Goal: Transaction & Acquisition: Purchase product/service

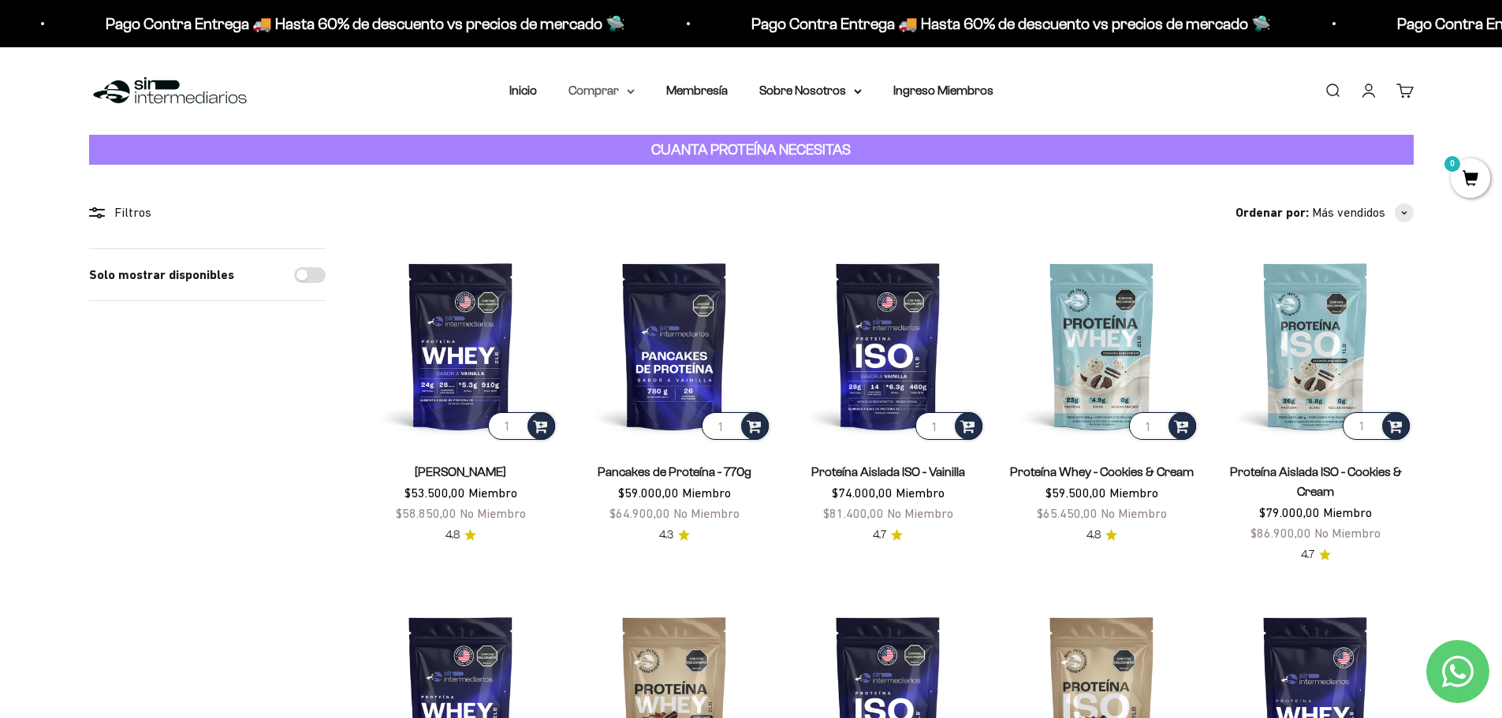
click at [605, 88] on summary "Comprar" at bounding box center [601, 90] width 66 height 20
click at [623, 138] on span "Proteínas" at bounding box center [604, 140] width 53 height 13
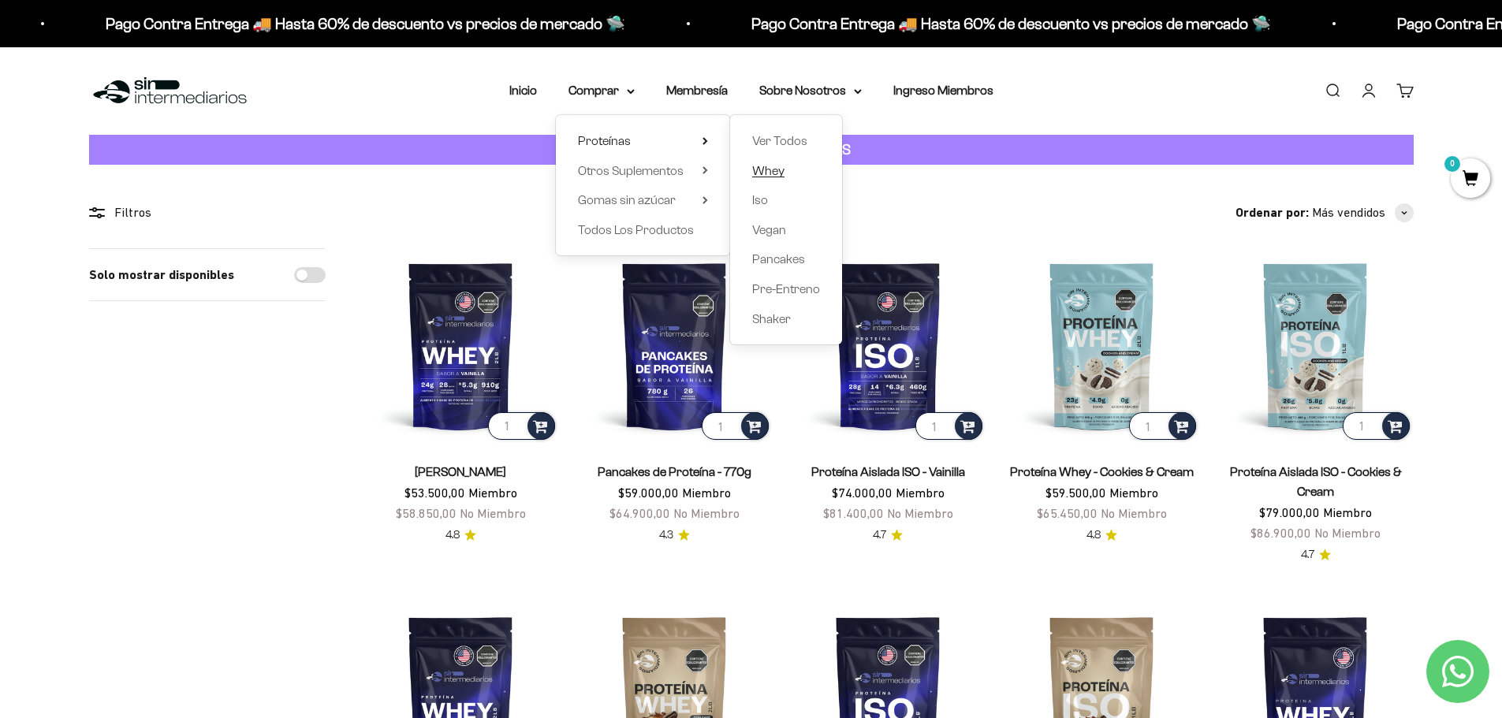
click at [778, 166] on span "Whey" at bounding box center [768, 170] width 32 height 13
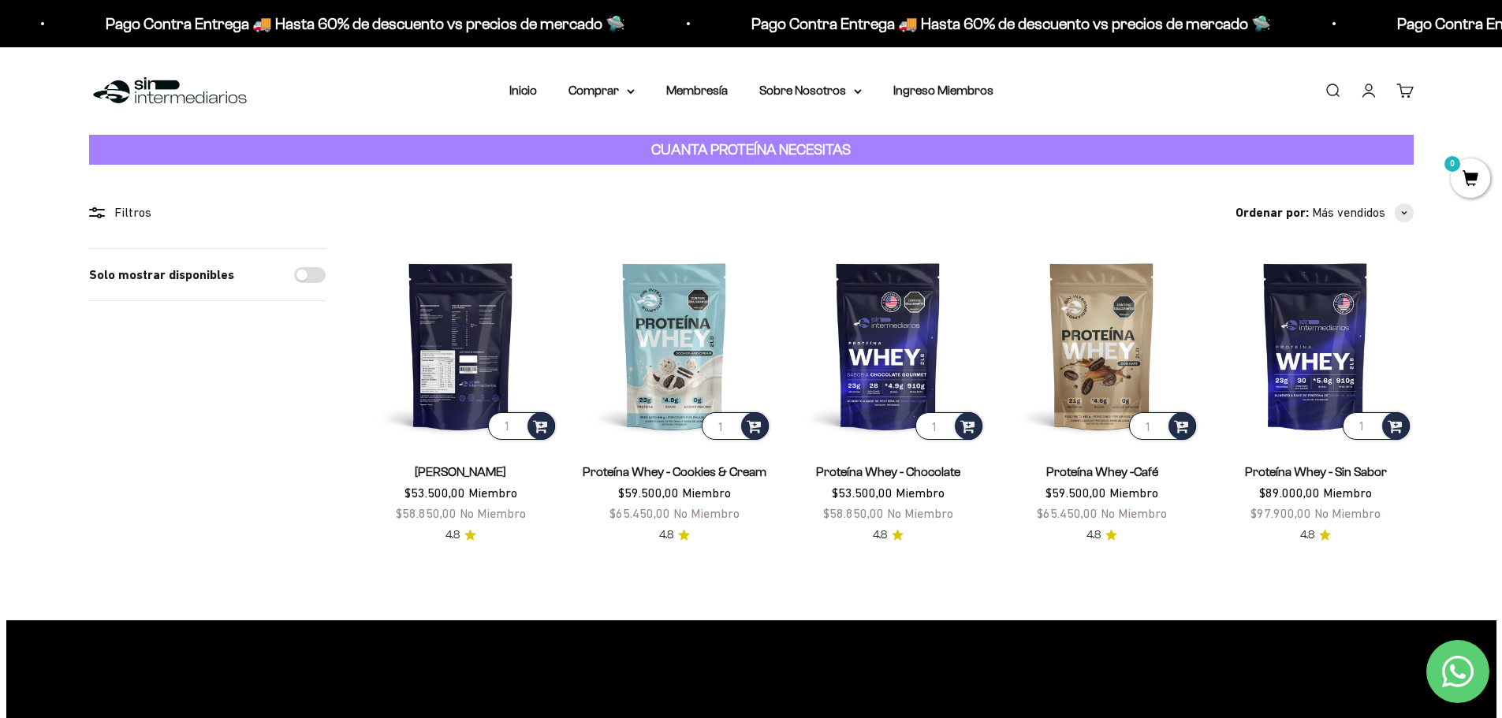
click at [453, 367] on img at bounding box center [460, 345] width 195 height 195
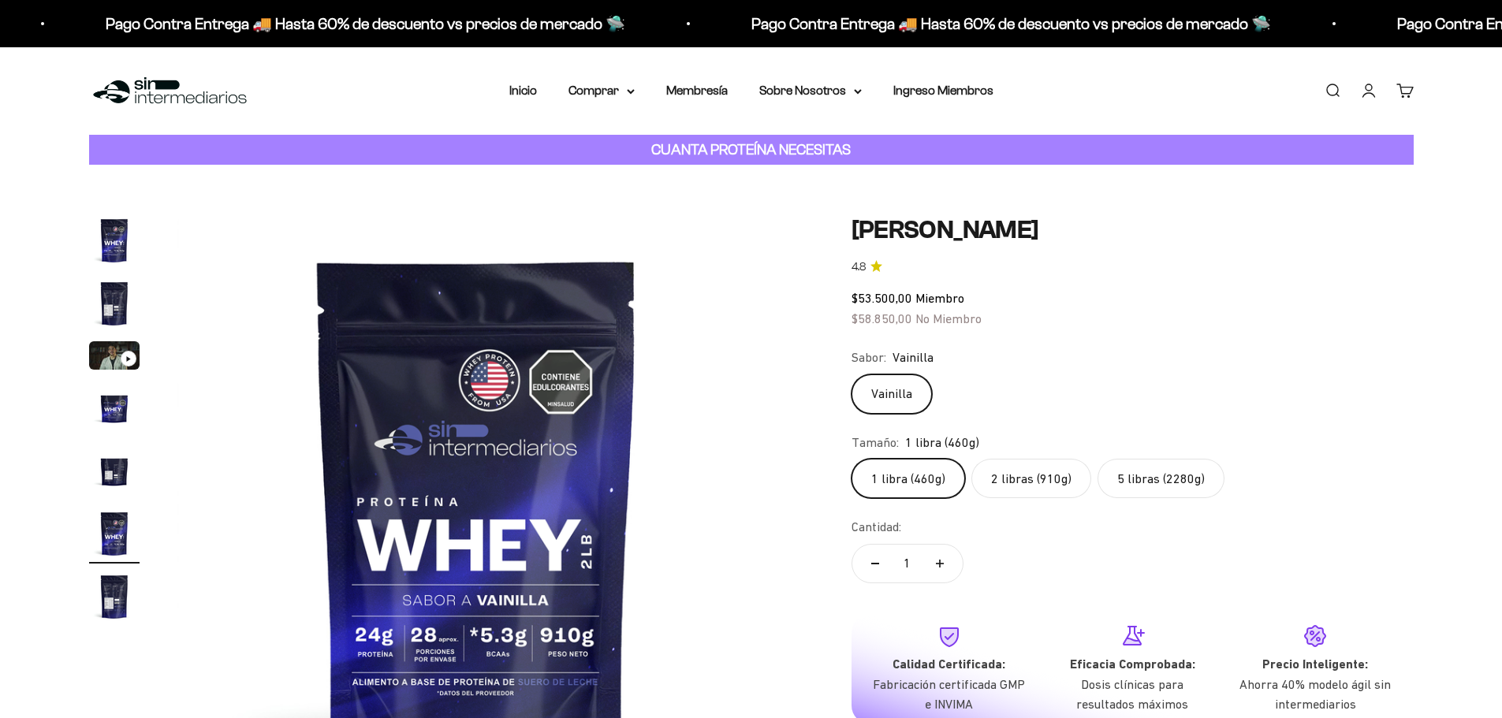
click at [1175, 480] on label "5 libras (2280g)" at bounding box center [1160, 478] width 127 height 39
click at [851, 459] on input "5 libras (2280g)" at bounding box center [851, 458] width 1 height 1
radio input "true"
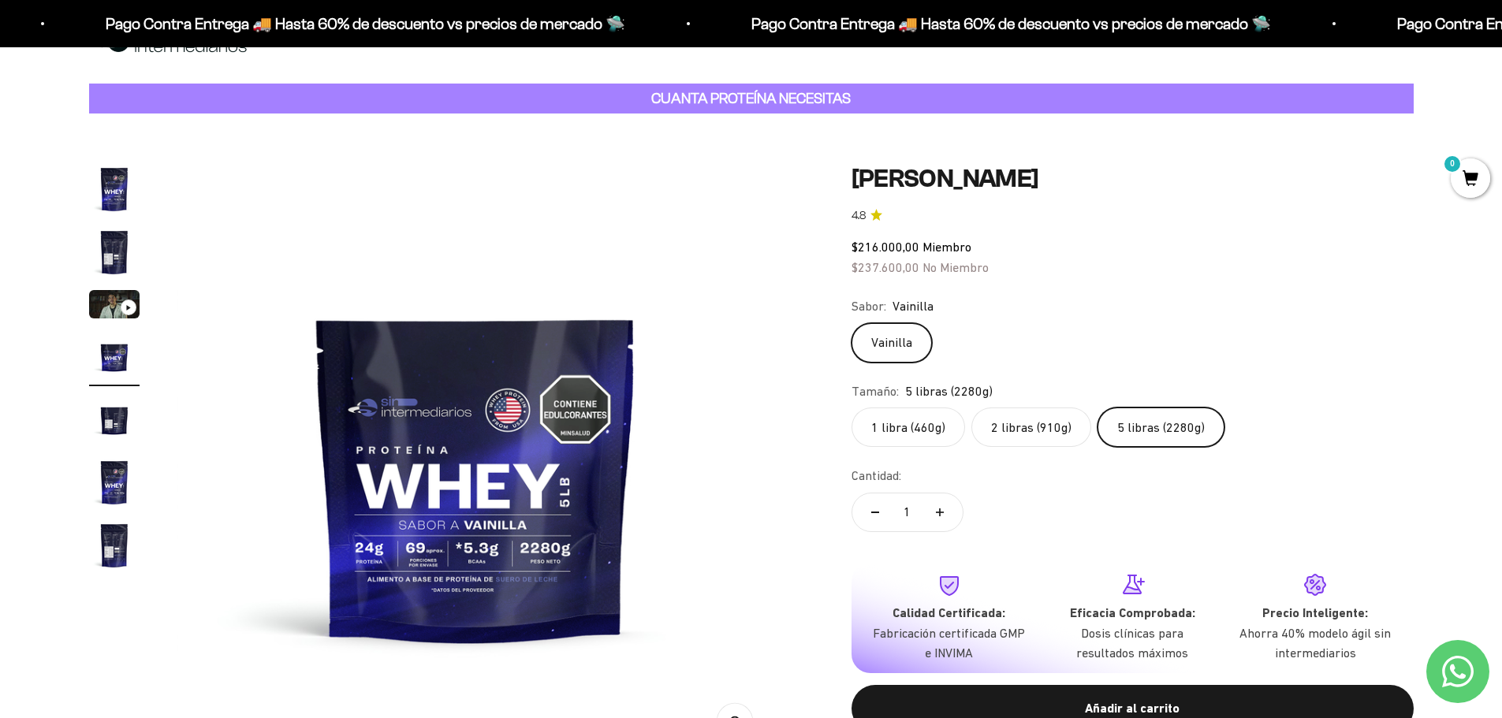
scroll to position [79, 0]
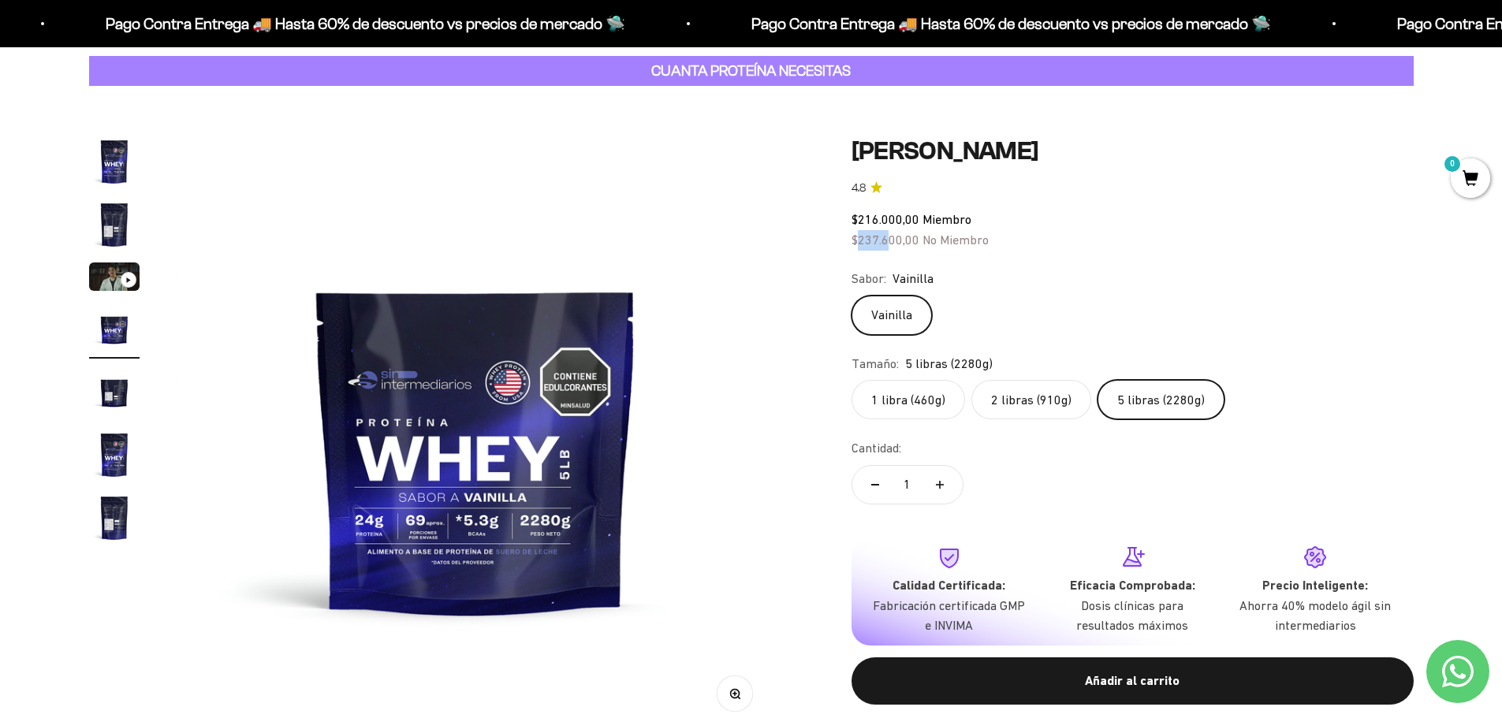
drag, startPoint x: 873, startPoint y: 241, endPoint x: 889, endPoint y: 241, distance: 16.6
click at [889, 241] on span "$237.600,00" at bounding box center [885, 240] width 68 height 14
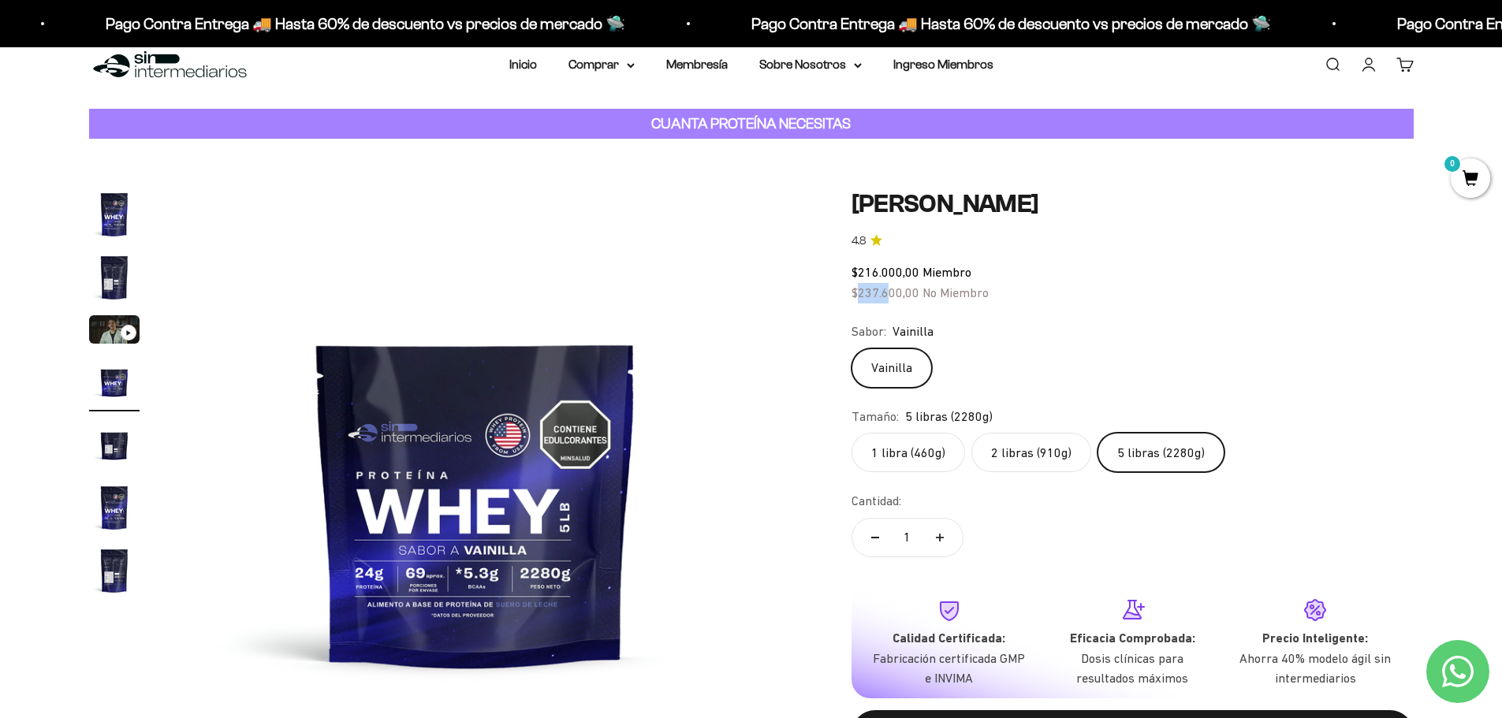
scroll to position [0, 0]
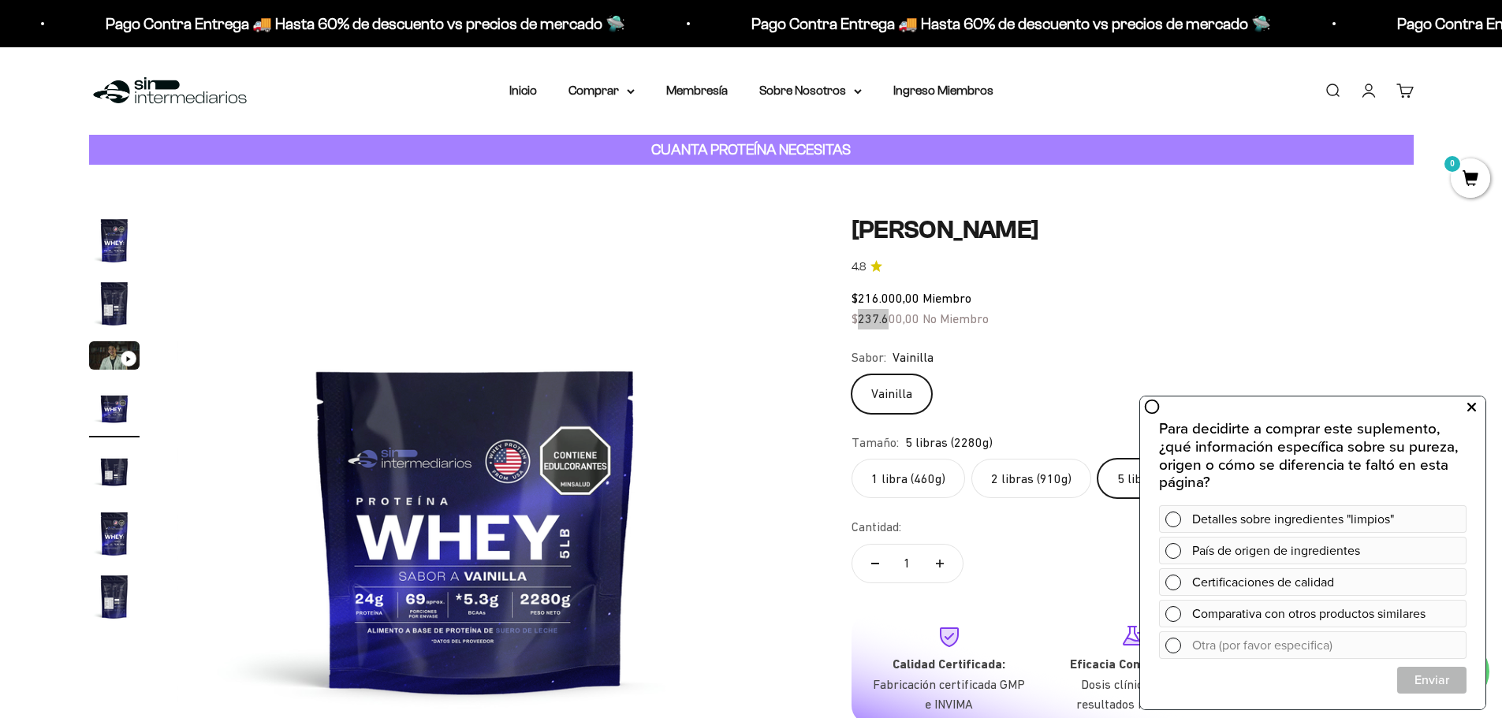
click at [1474, 405] on icon at bounding box center [1471, 407] width 9 height 20
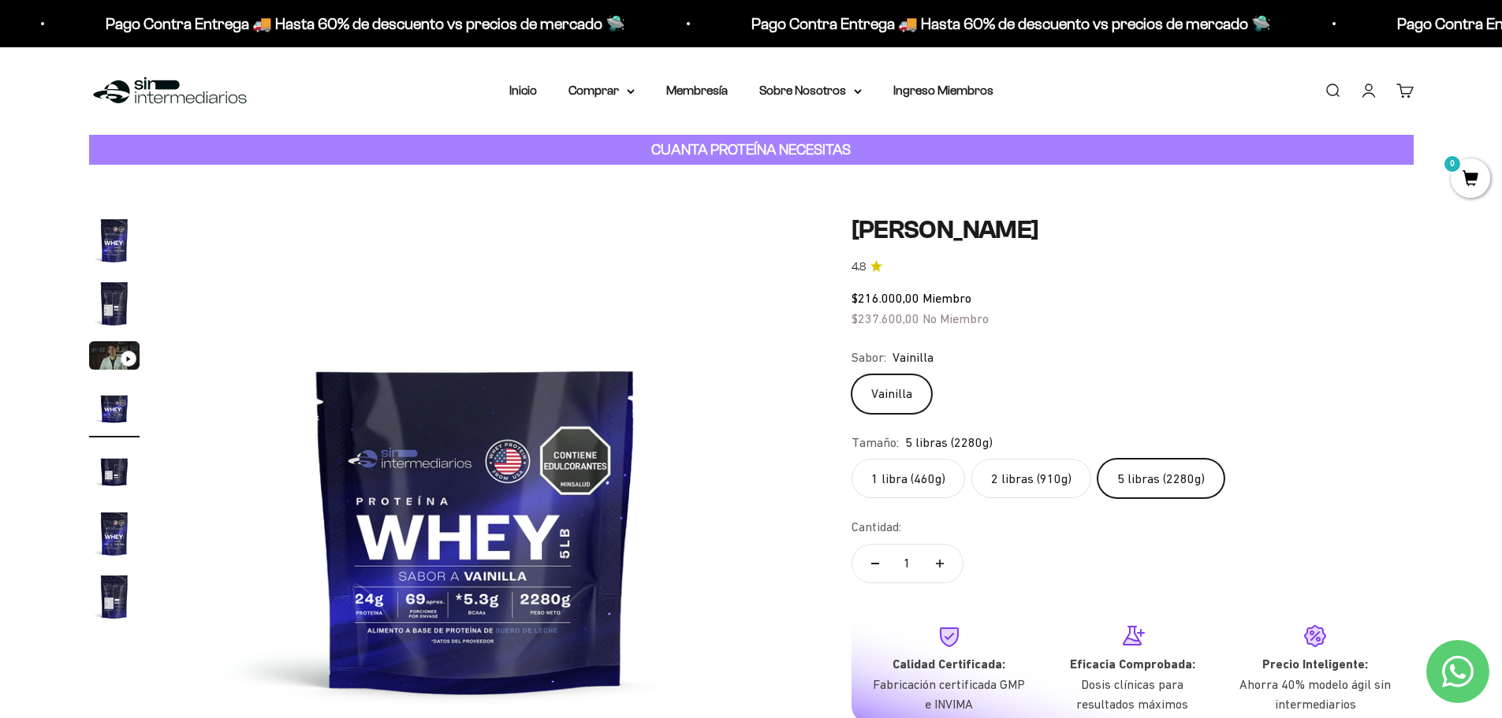
click at [940, 484] on label "1 libra (460g)" at bounding box center [908, 478] width 114 height 39
click at [851, 459] on input "1 libra (460g)" at bounding box center [851, 458] width 1 height 1
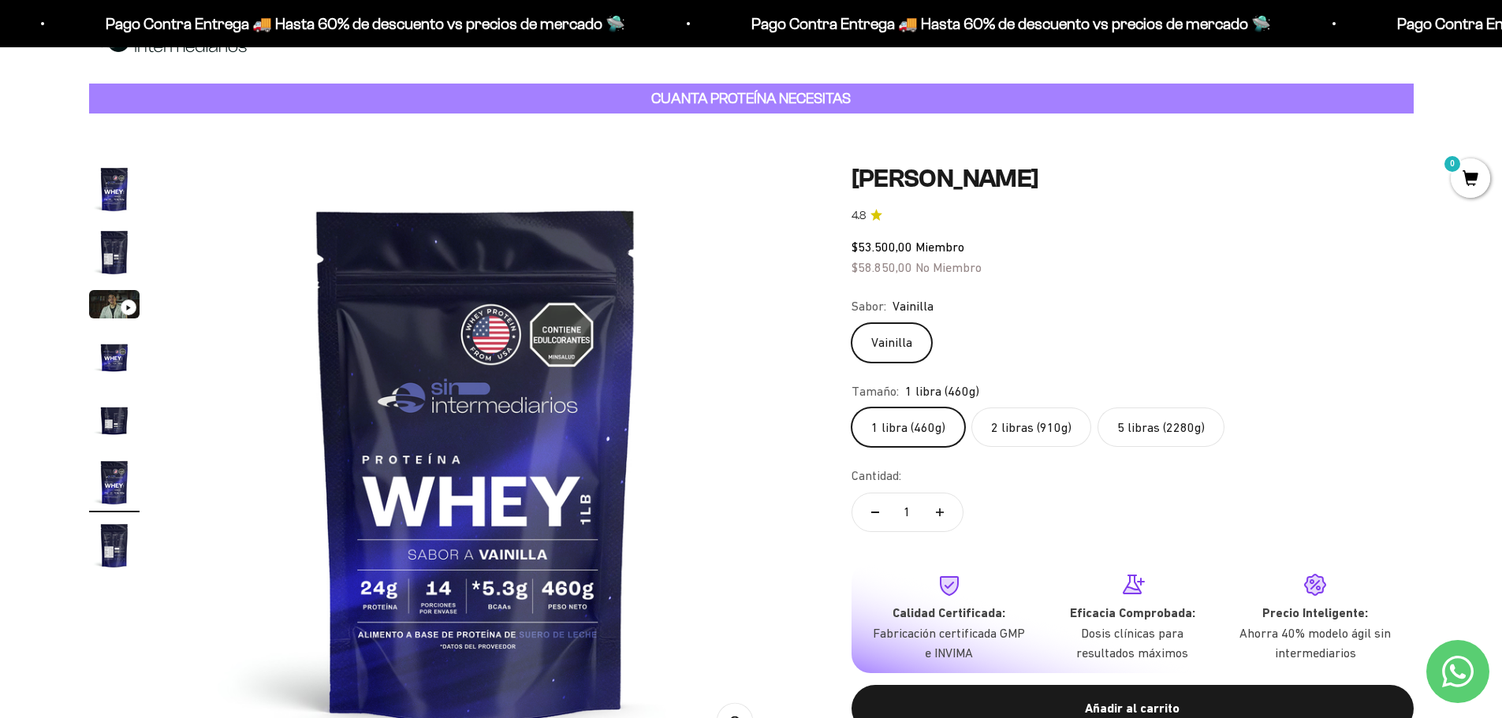
scroll to position [79, 0]
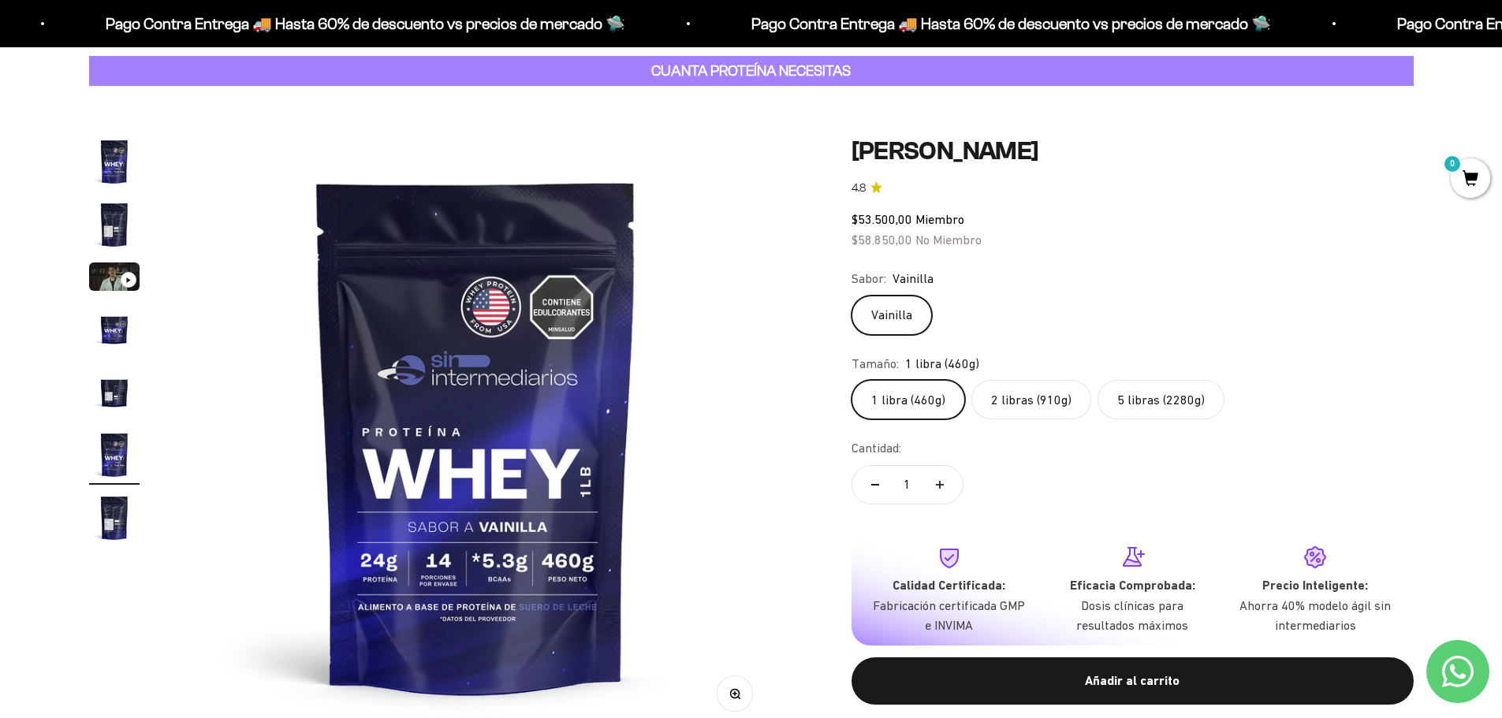
click at [1021, 418] on label "2 libras (910g)" at bounding box center [1031, 399] width 120 height 39
click at [851, 380] on input "2 libras (910g)" at bounding box center [851, 379] width 1 height 1
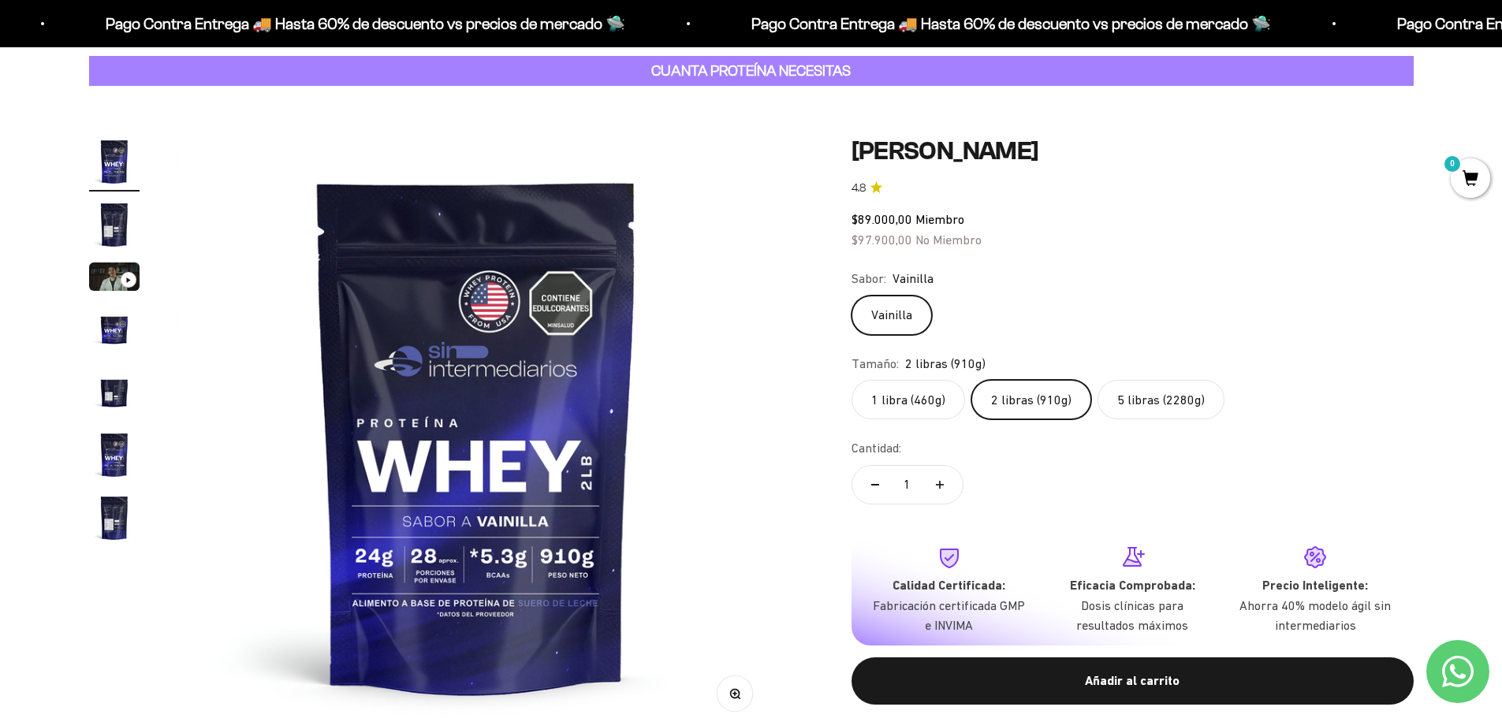
click at [1036, 399] on label "2 libras (910g)" at bounding box center [1031, 399] width 120 height 39
click at [851, 380] on input "2 libras (910g)" at bounding box center [851, 379] width 1 height 1
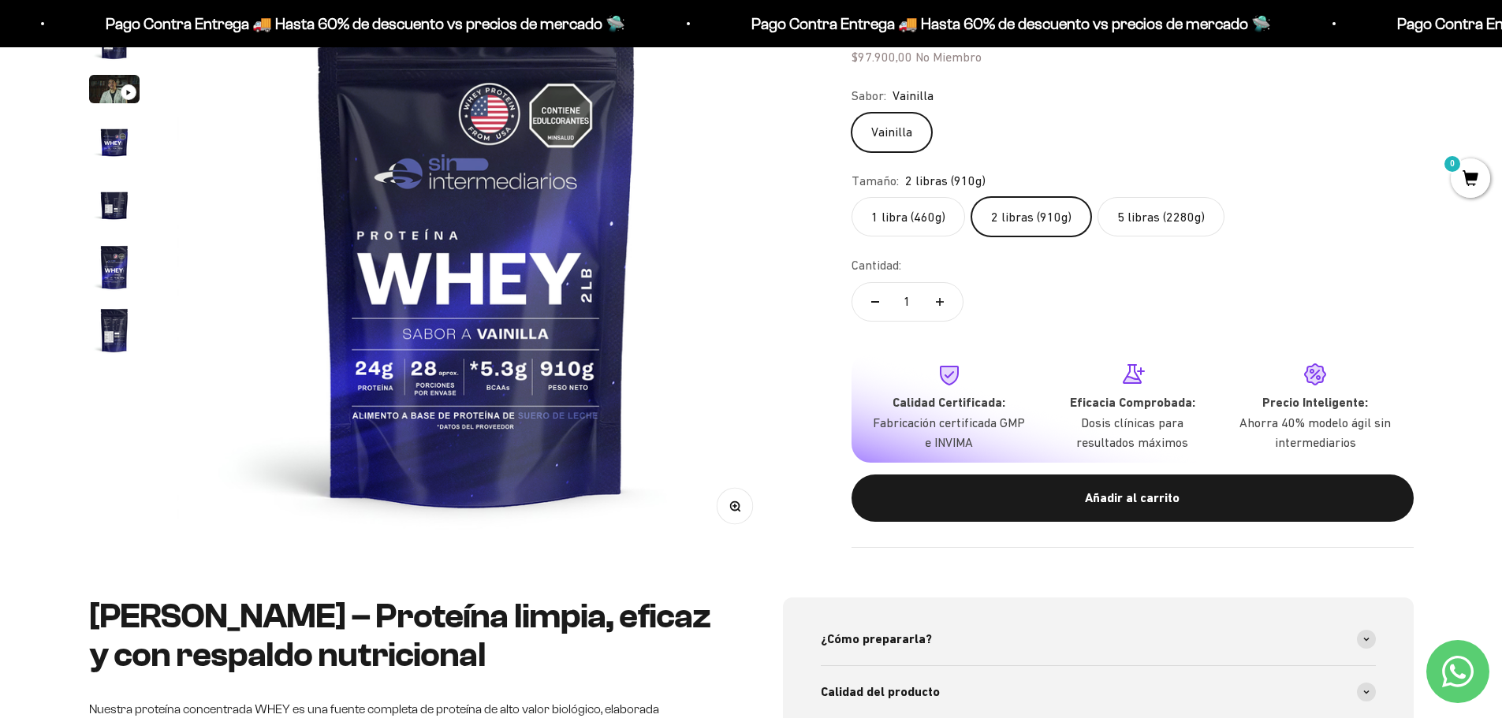
scroll to position [473, 0]
